Goal: Book appointment/travel/reservation

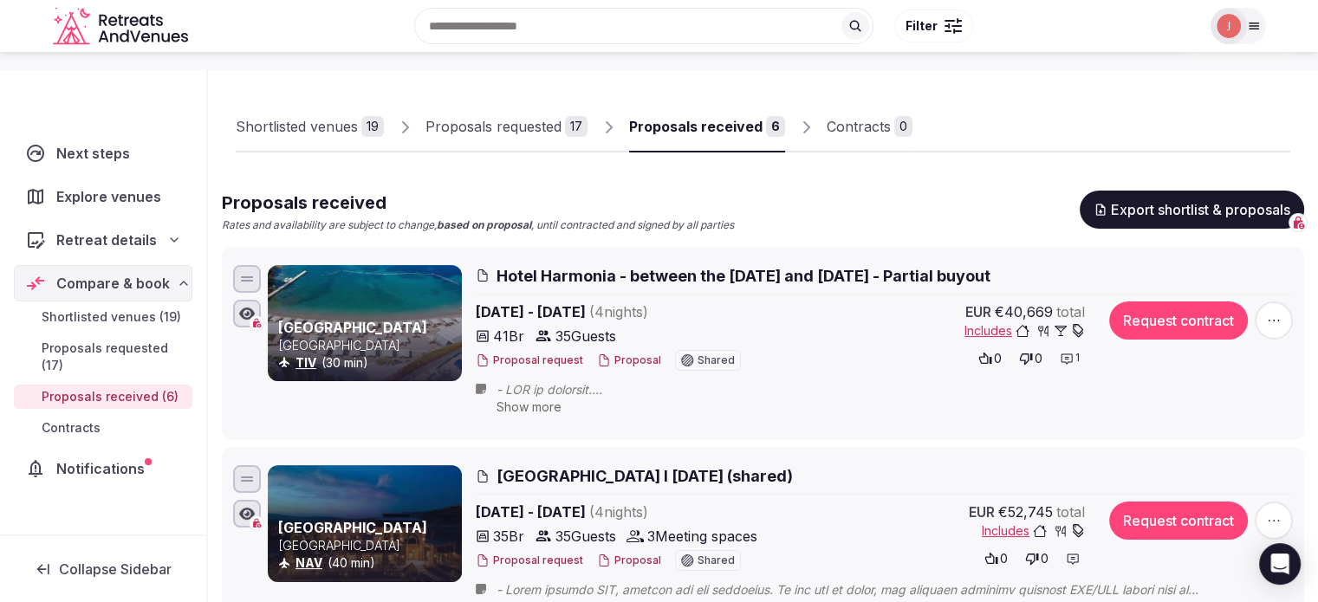
scroll to position [260, 0]
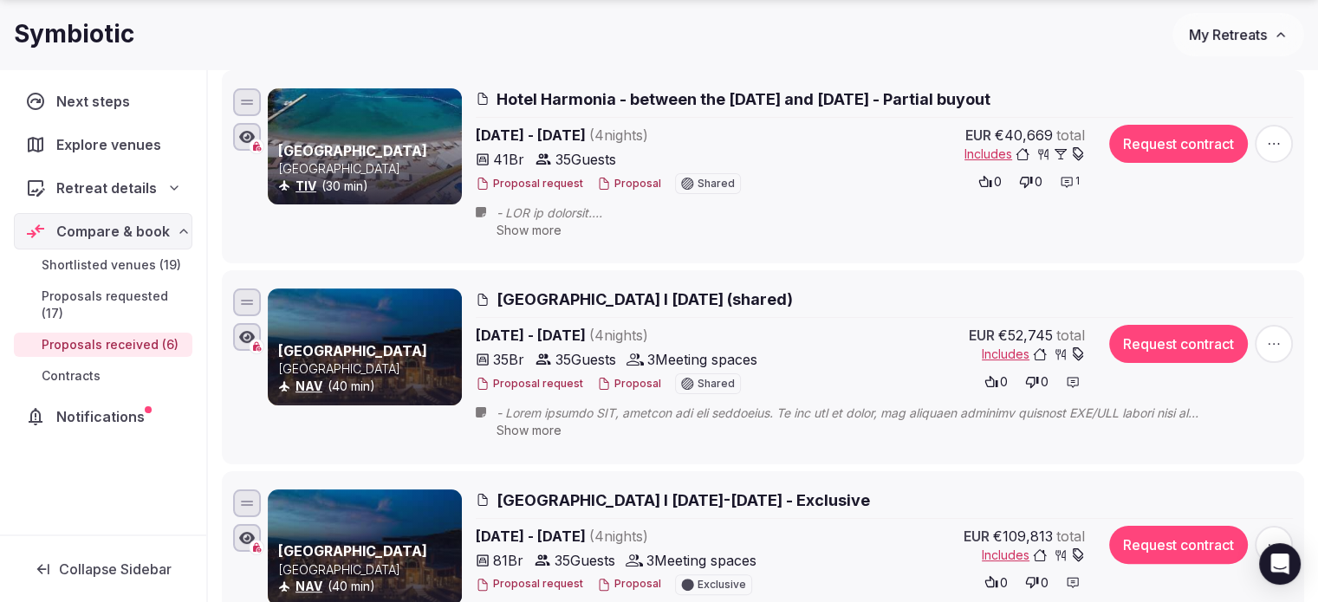
click at [379, 349] on link "[GEOGRAPHIC_DATA]" at bounding box center [352, 350] width 149 height 17
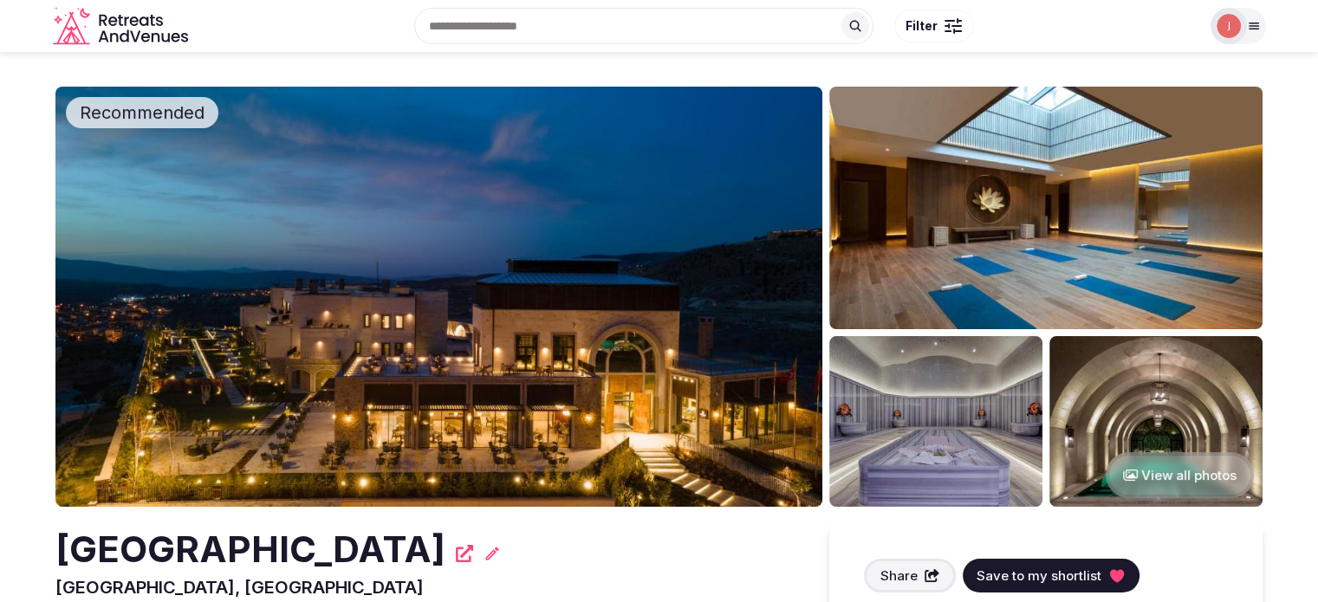
click at [316, 251] on img at bounding box center [438, 297] width 767 height 420
